Goal: Transaction & Acquisition: Obtain resource

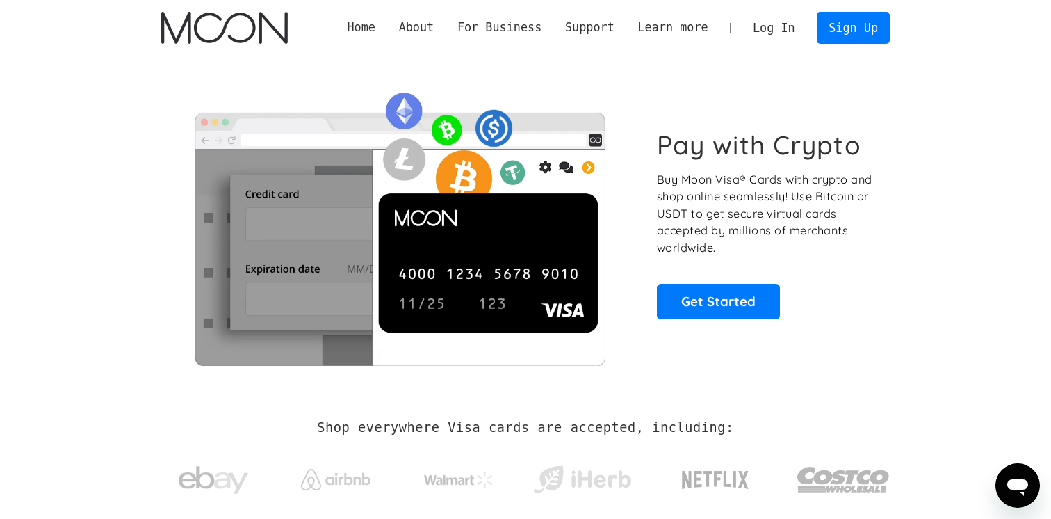
click at [760, 31] on link "Log In" at bounding box center [773, 28] width 65 height 31
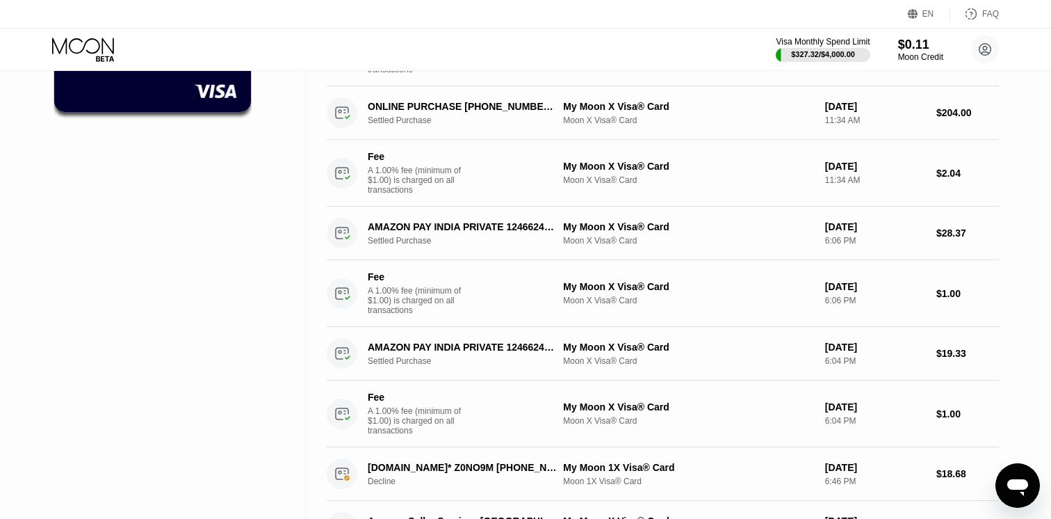
scroll to position [196, 0]
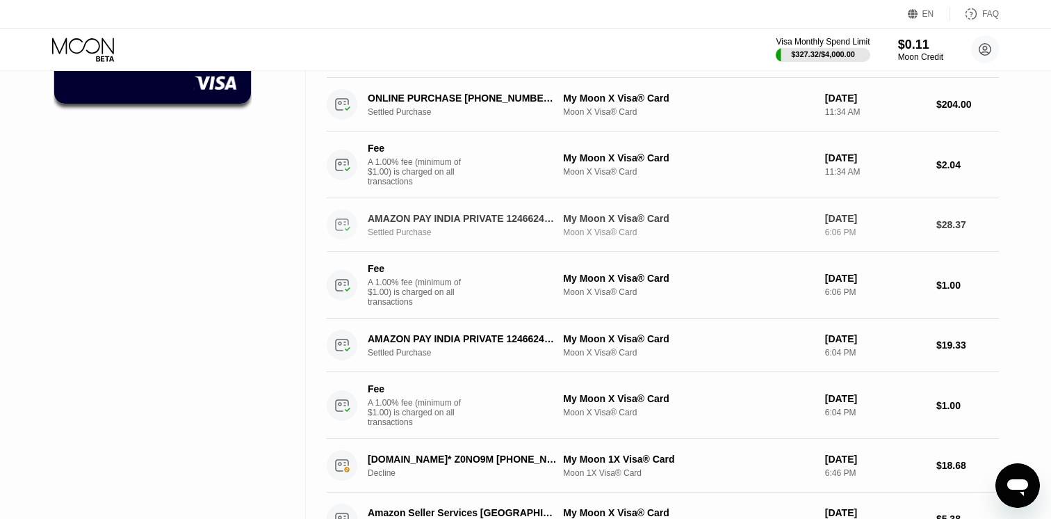
click at [472, 231] on div "Settled Purchase" at bounding box center [469, 232] width 203 height 10
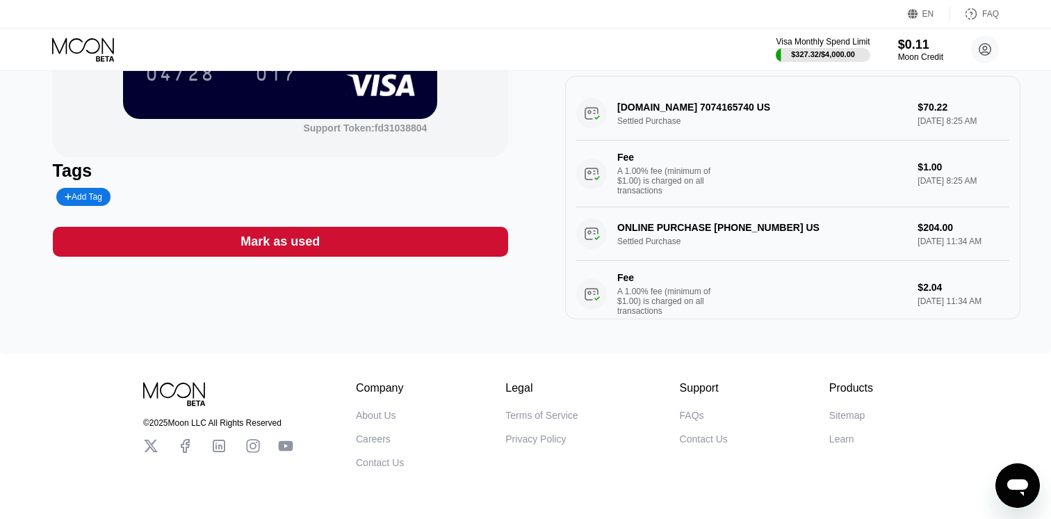
scroll to position [213, 0]
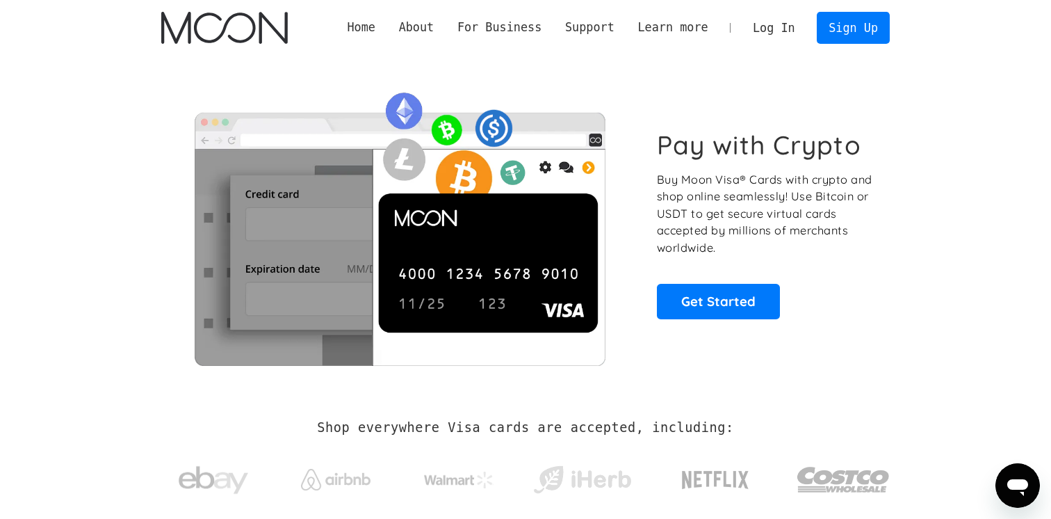
click at [759, 22] on link "Log In" at bounding box center [773, 28] width 65 height 31
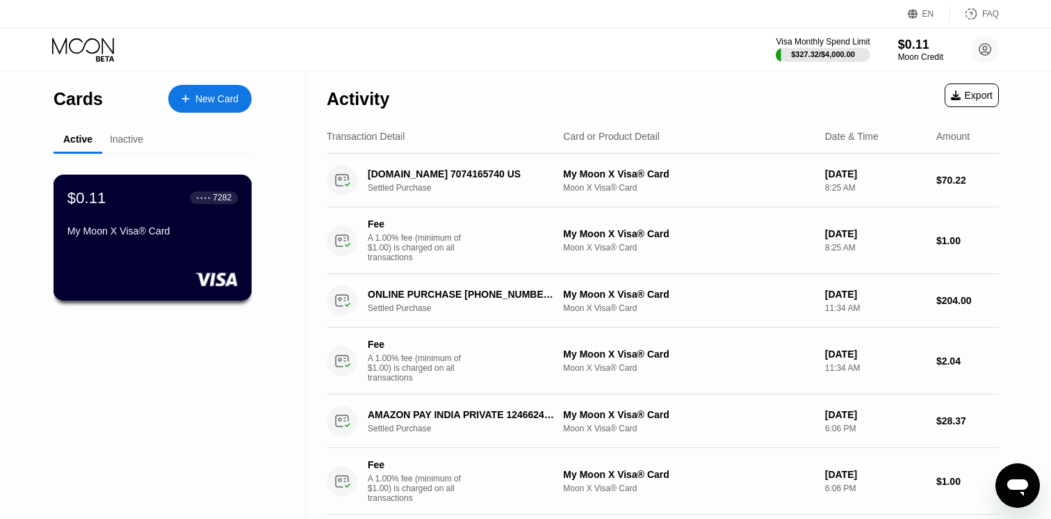
click at [118, 225] on div "$0.11 ● ● ● ● 7282 My Moon X Visa® Card" at bounding box center [152, 215] width 170 height 54
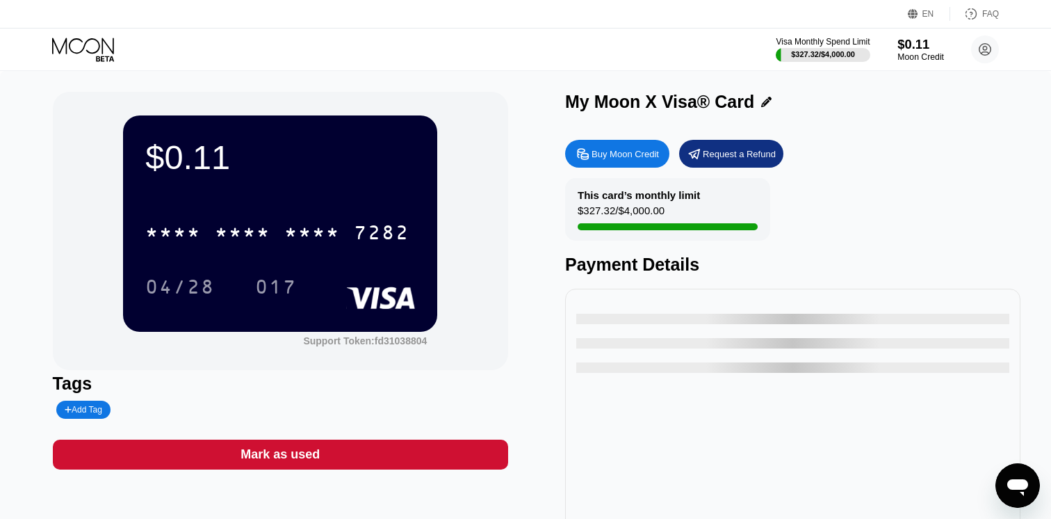
click at [925, 42] on div "$0.11" at bounding box center [921, 44] width 47 height 15
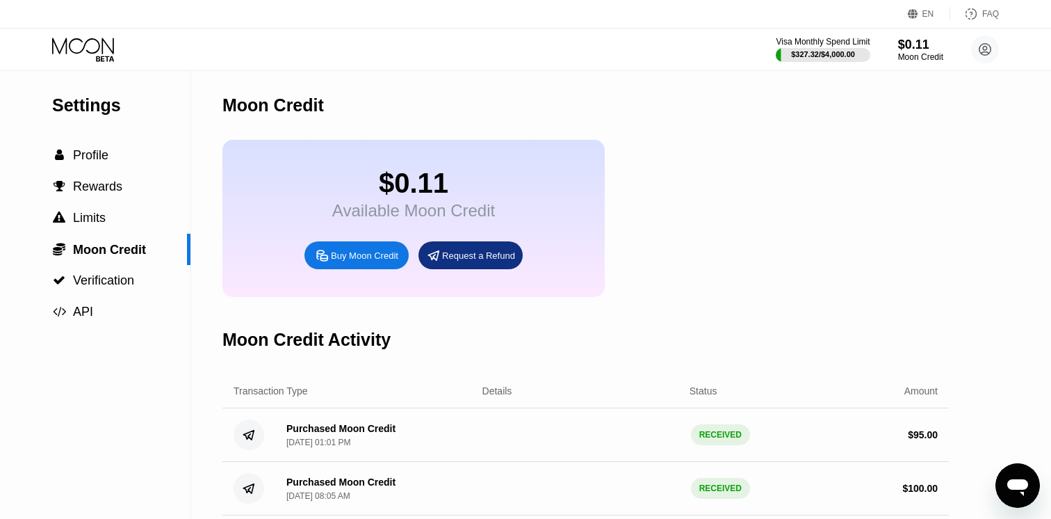
click at [376, 259] on div "Buy Moon Credit" at bounding box center [364, 256] width 67 height 12
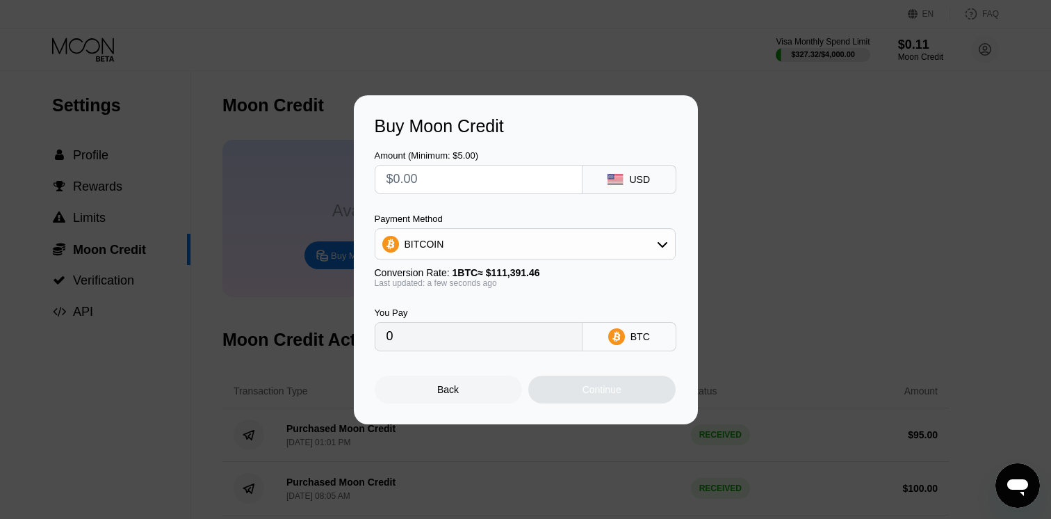
click at [592, 233] on div "BITCOIN" at bounding box center [525, 244] width 300 height 28
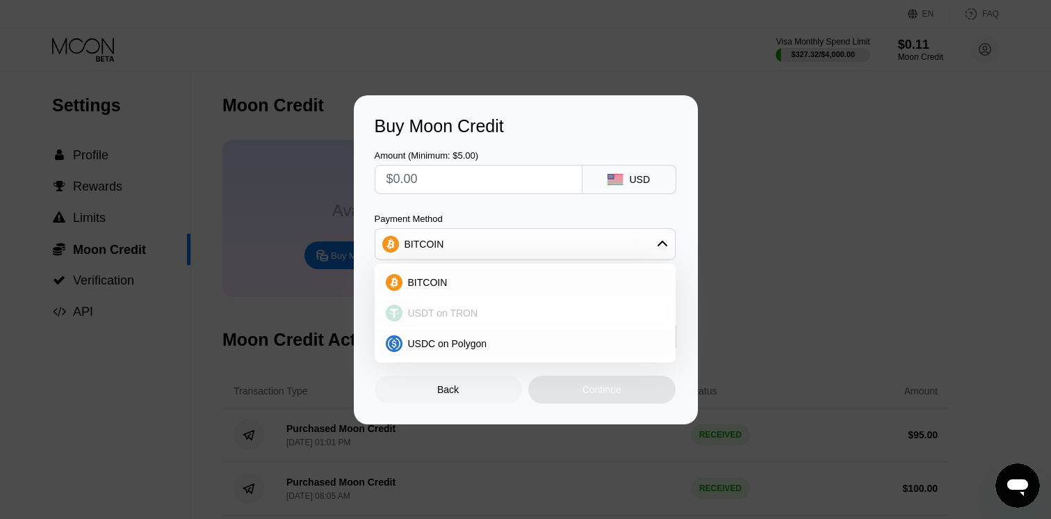
click at [556, 312] on div "USDT on TRON" at bounding box center [534, 312] width 262 height 11
type input "0.00"
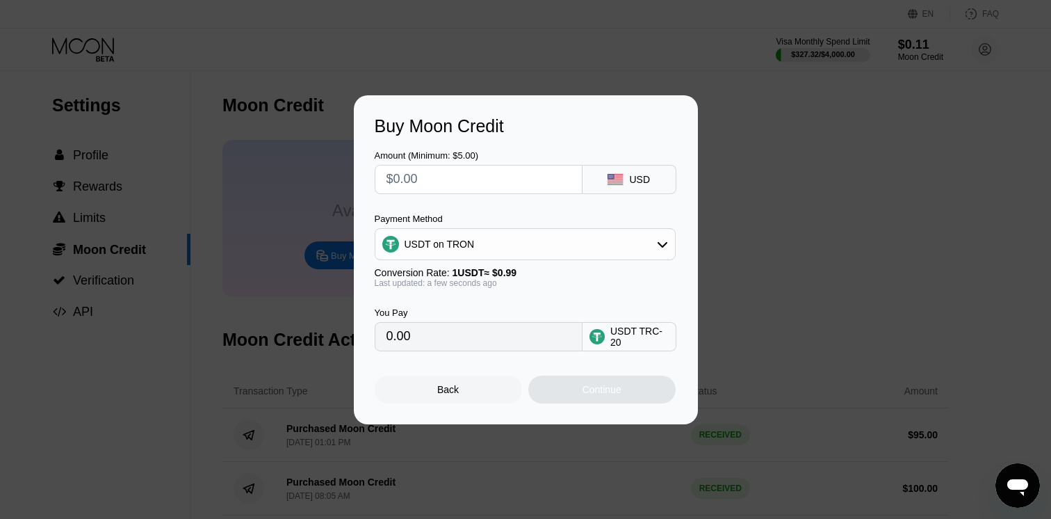
click at [779, 99] on div "Buy Moon Credit Amount (Minimum: $5.00) USD Payment Method USDT on TRON Convers…" at bounding box center [525, 259] width 1051 height 329
click at [425, 398] on div "Back" at bounding box center [448, 389] width 147 height 28
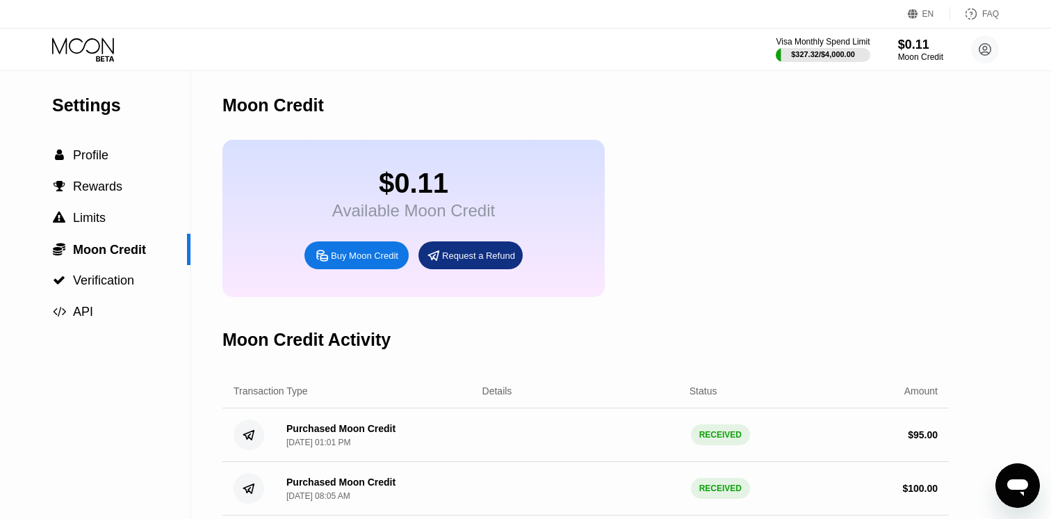
click at [85, 56] on icon at bounding box center [84, 50] width 65 height 24
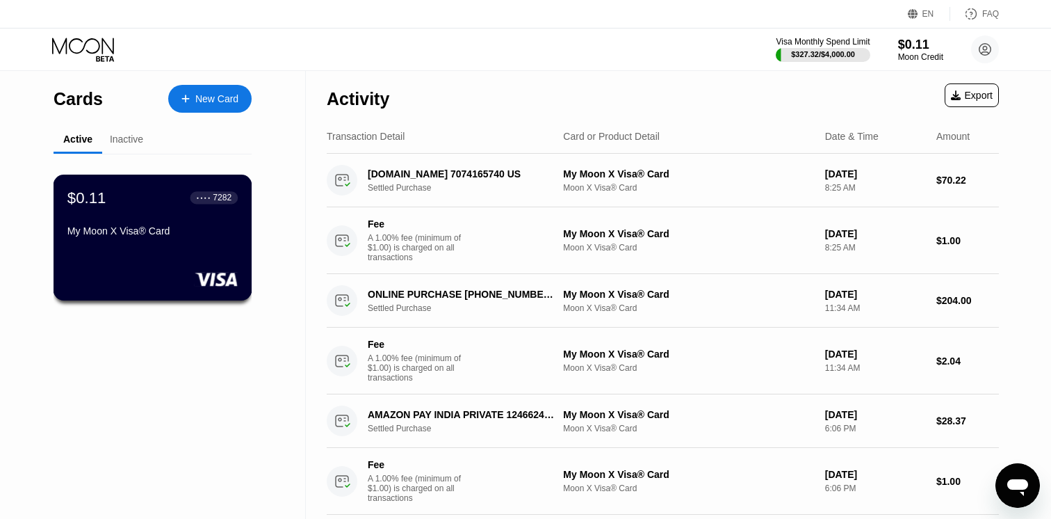
click at [120, 209] on div "$0.11 ● ● ● ● 7282 My Moon X Visa® Card" at bounding box center [152, 215] width 170 height 54
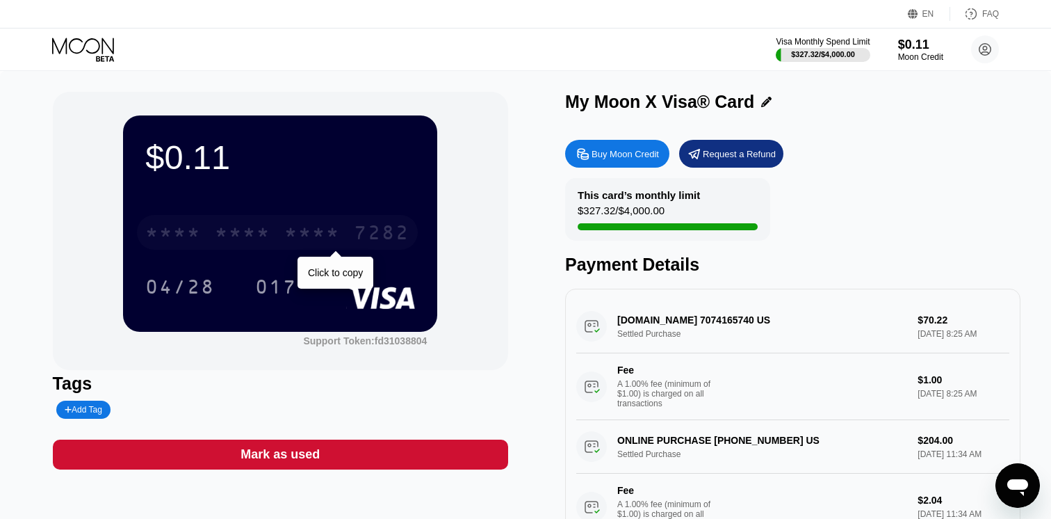
click at [340, 226] on div "* * * *" at bounding box center [312, 234] width 56 height 22
